Goal: Task Accomplishment & Management: Manage account settings

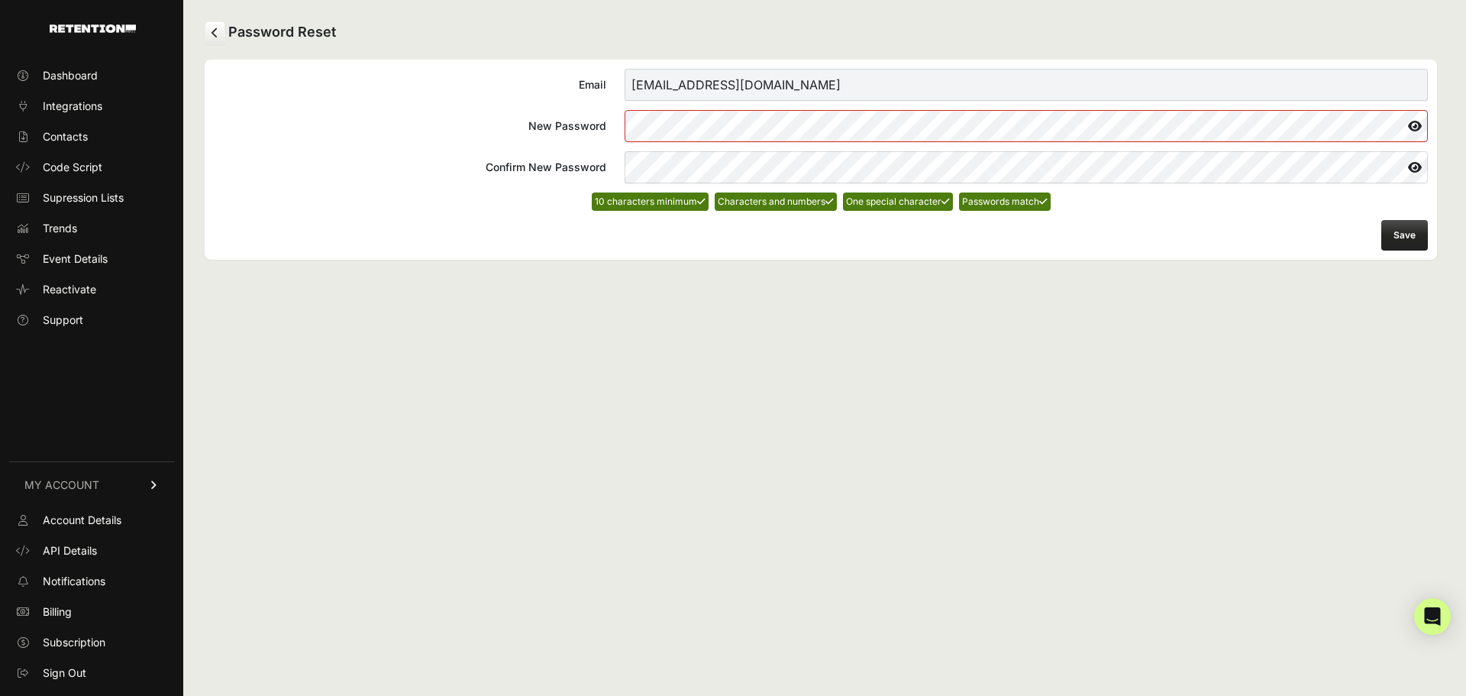
click at [1414, 121] on icon at bounding box center [1415, 126] width 26 height 24
click at [1389, 233] on button "Save" at bounding box center [1404, 235] width 47 height 31
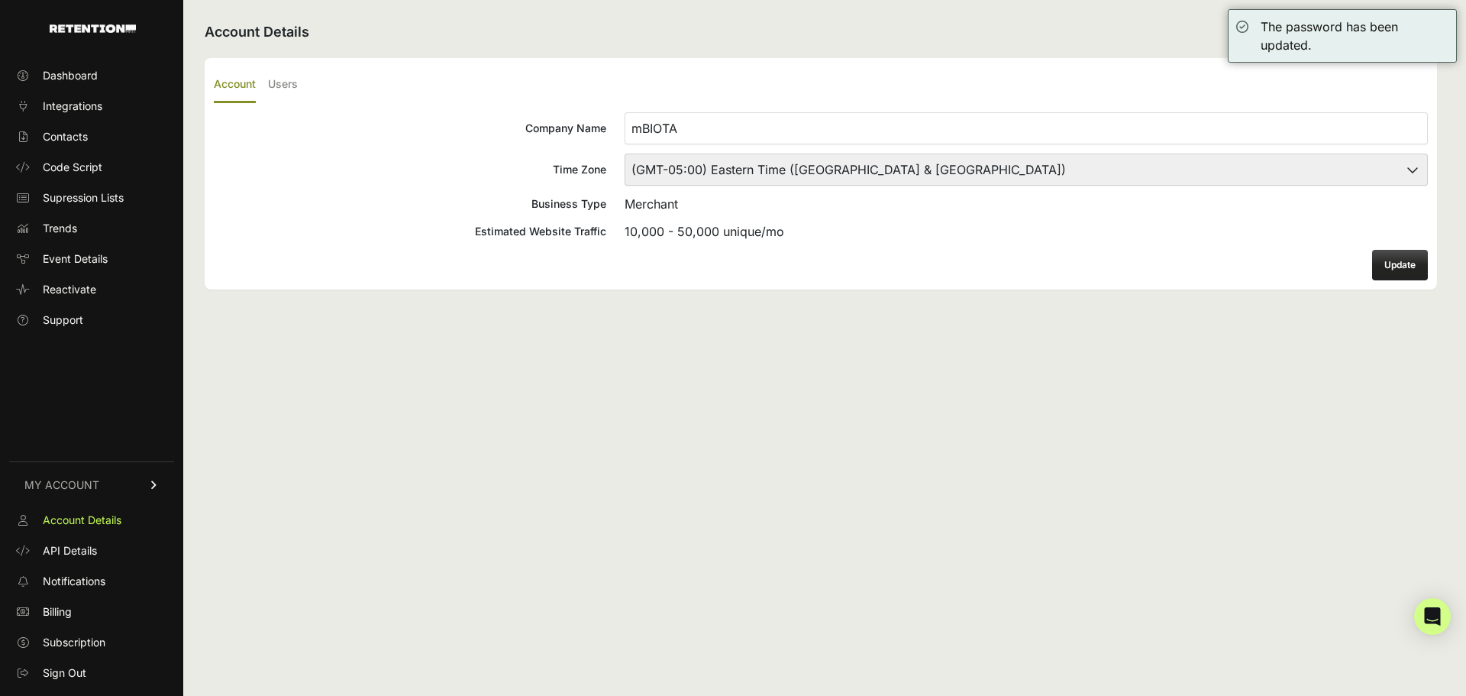
click at [722, 170] on select "(GMT-10:00) [GEOGRAPHIC_DATA]/[GEOGRAPHIC_DATA] (GMT-10:00) [US_STATE] (GMT-09:…" at bounding box center [1026, 169] width 803 height 32
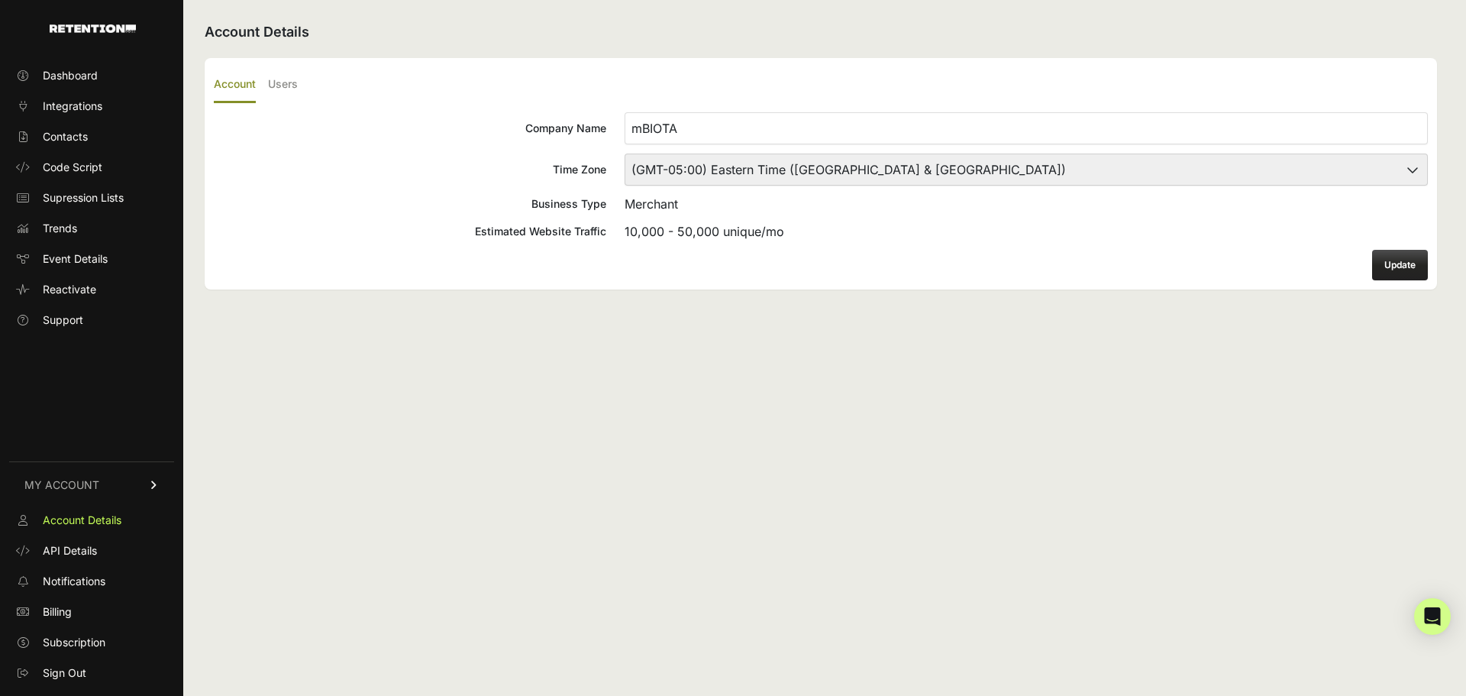
select select "Central Time ([GEOGRAPHIC_DATA] & [GEOGRAPHIC_DATA])"
click at [625, 153] on select "(GMT-10:00) [GEOGRAPHIC_DATA]/[GEOGRAPHIC_DATA] (GMT-10:00) [US_STATE] (GMT-09:…" at bounding box center [1026, 169] width 803 height 32
click at [1400, 261] on button "Update" at bounding box center [1400, 265] width 56 height 31
click at [286, 82] on label "Users" at bounding box center [283, 85] width 30 height 36
click at [0, 0] on input "Users" at bounding box center [0, 0] width 0 height 0
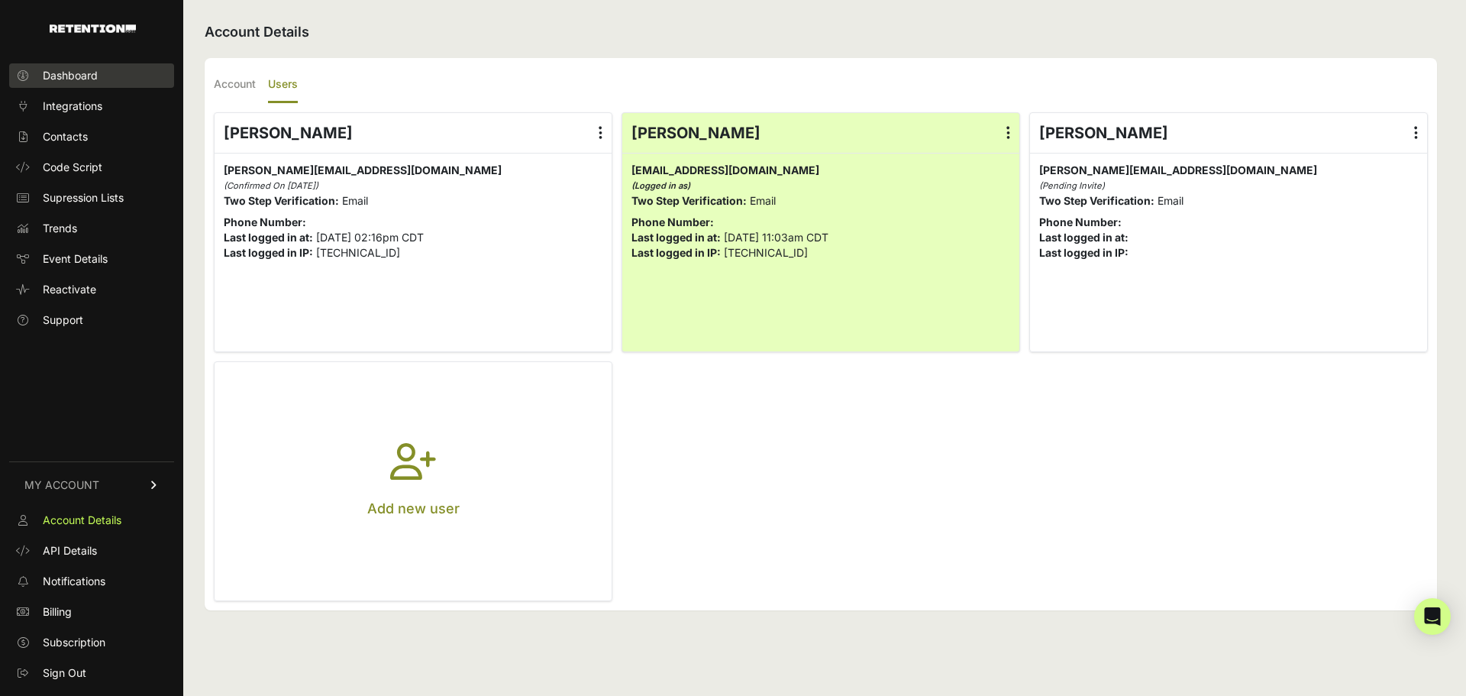
click at [73, 67] on link "Dashboard" at bounding box center [91, 75] width 165 height 24
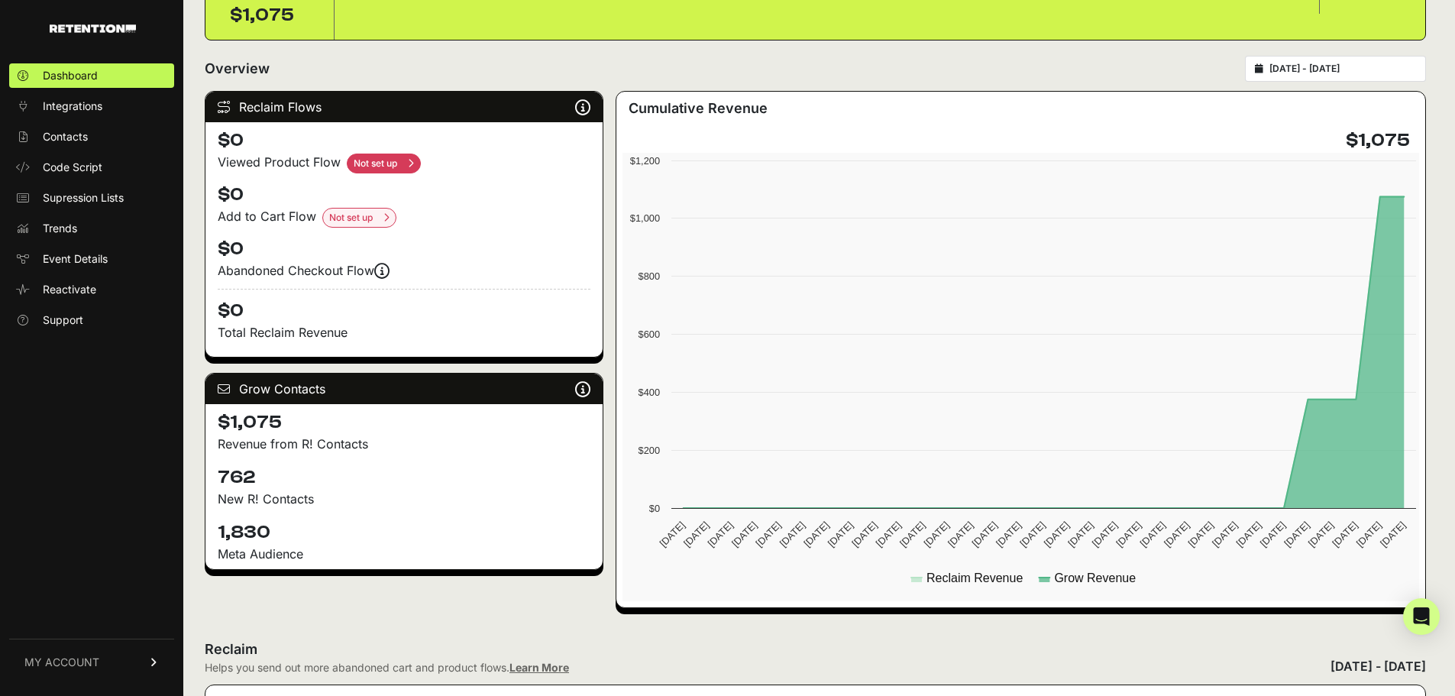
scroll to position [153, 0]
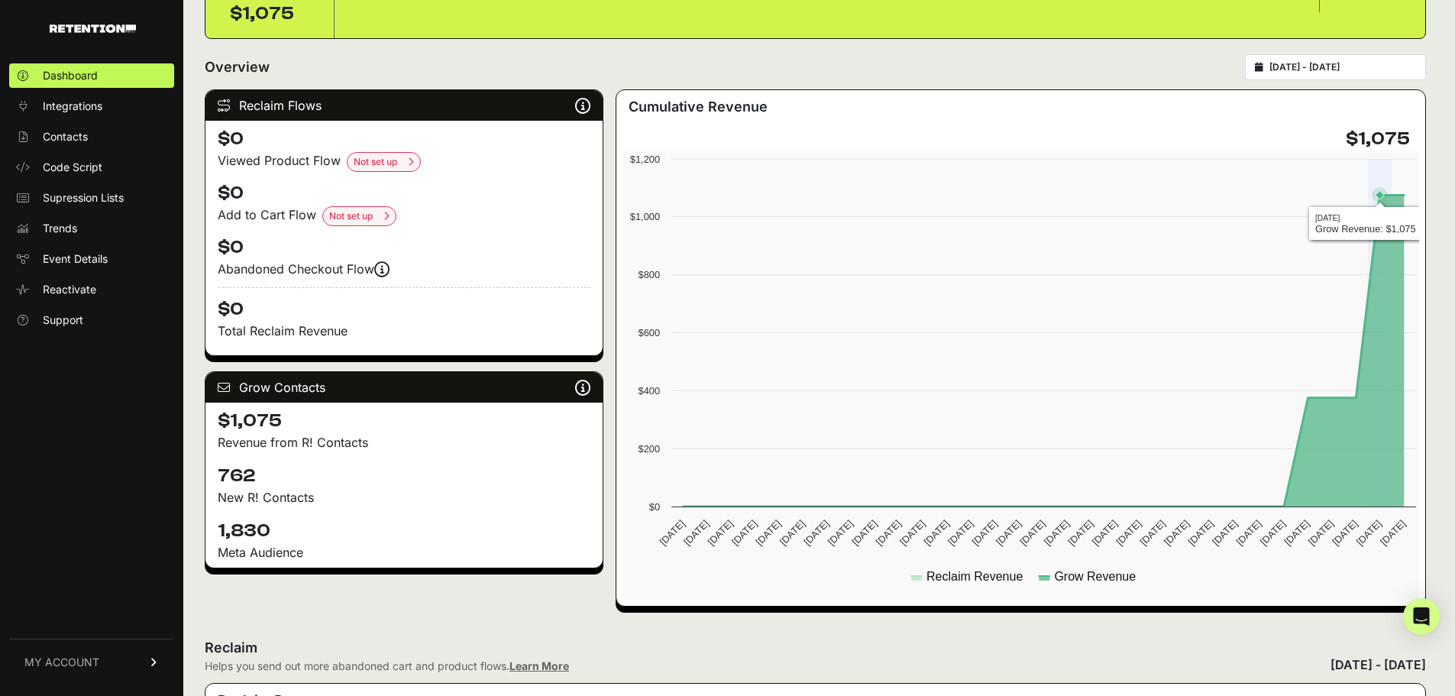
click at [1377, 422] on rect at bounding box center [1022, 375] width 801 height 448
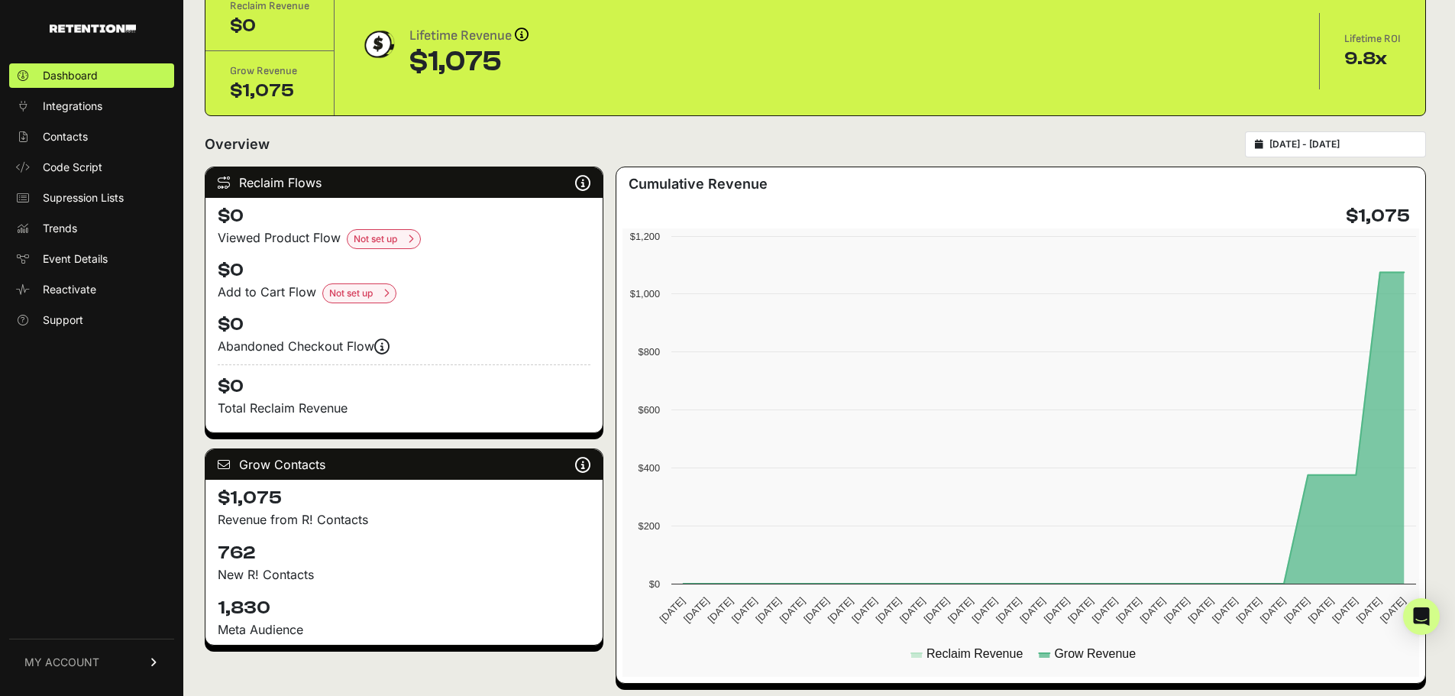
scroll to position [0, 0]
